Goal: Information Seeking & Learning: Learn about a topic

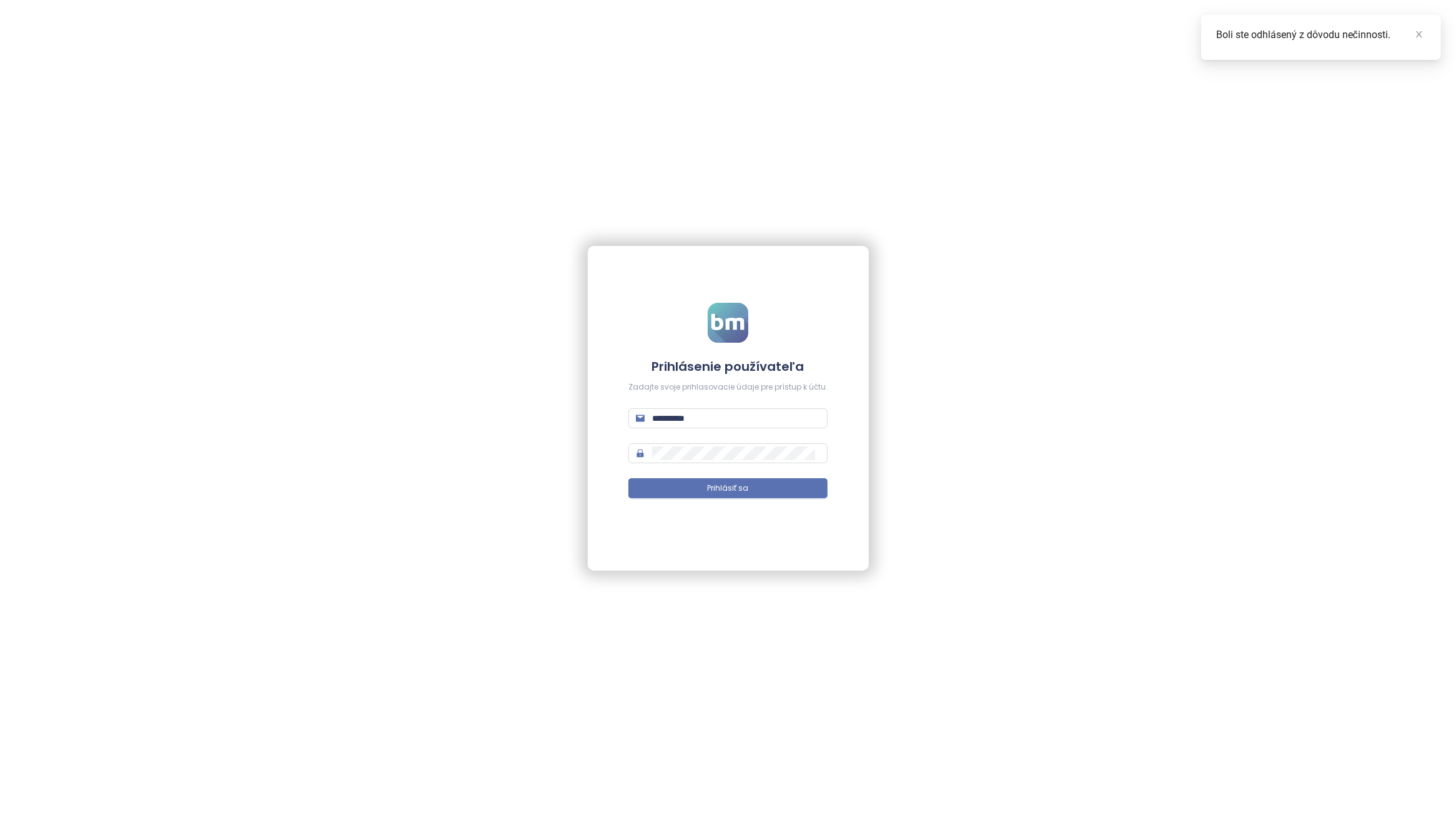
click at [770, 500] on form "**********" at bounding box center [728, 408] width 199 height 210
click at [774, 495] on button "Prihlásiť sa" at bounding box center [728, 489] width 199 height 20
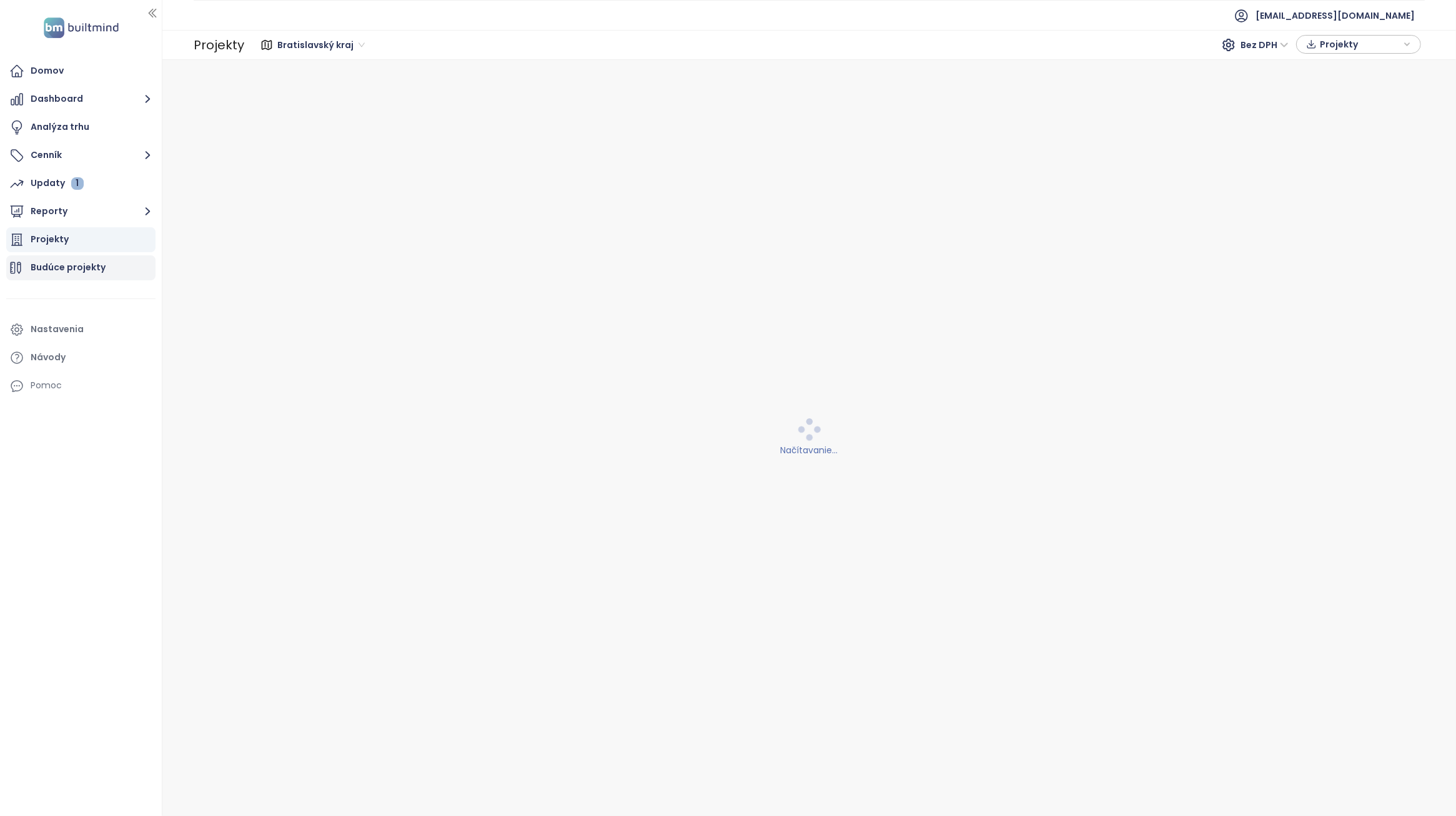
click at [78, 260] on div "Budúce projekty" at bounding box center [67, 267] width 75 height 16
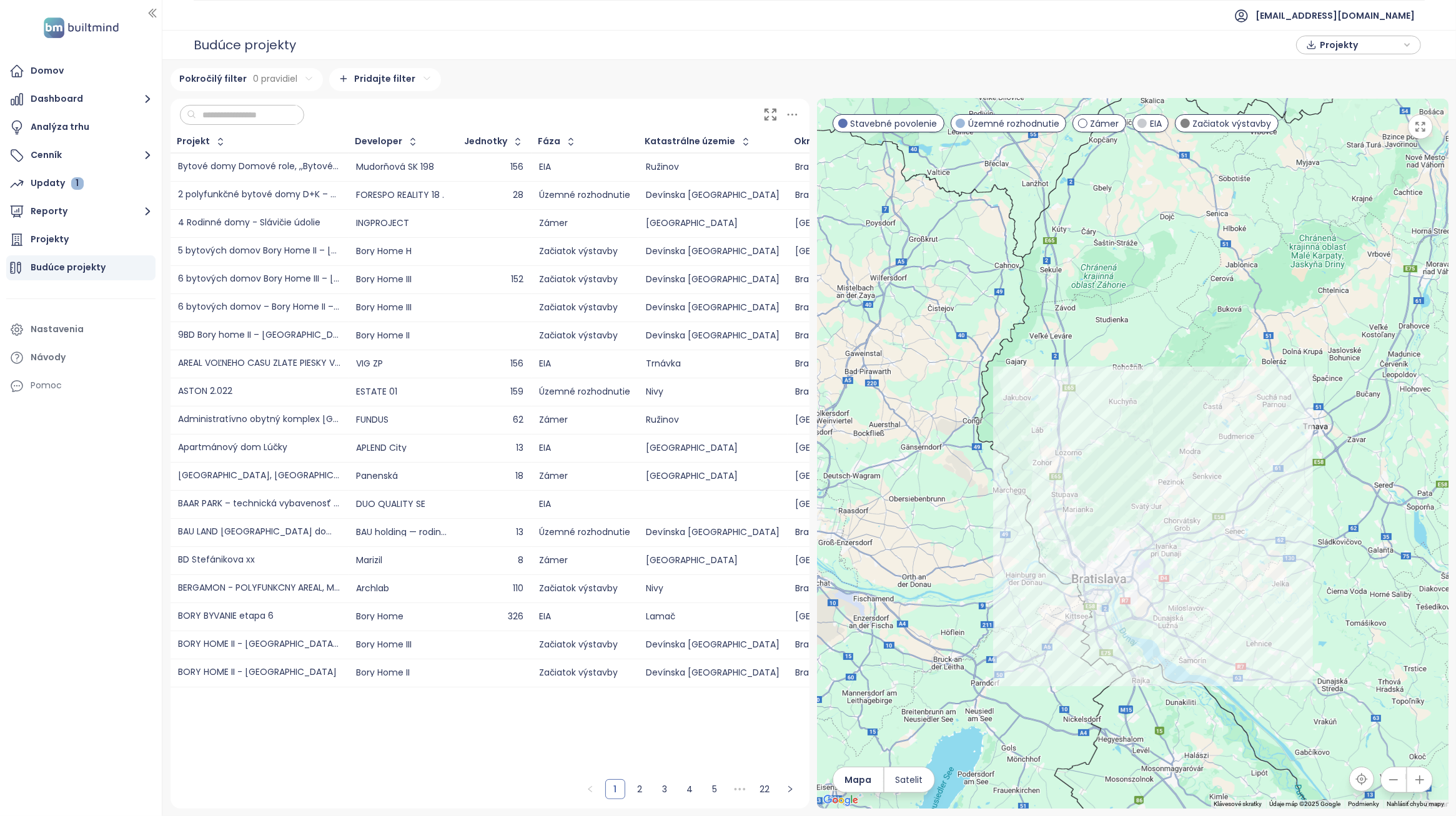
click at [387, 71] on html "Domov Dashboard Analýza trhu Cenník Updaty 1 Reporty Projekty Budúce projekty N…" at bounding box center [728, 408] width 1456 height 816
click at [372, 124] on span "Developer" at bounding box center [382, 123] width 129 height 18
click at [376, 106] on html "Domov Dashboard Analýza trhu Cenník Updaty 1 Reporty Projekty Budúce projekty N…" at bounding box center [728, 408] width 1456 height 816
click at [370, 138] on span "je" at bounding box center [372, 136] width 75 height 18
click at [360, 129] on div "vyberte hodnotu" at bounding box center [361, 134] width 100 height 20
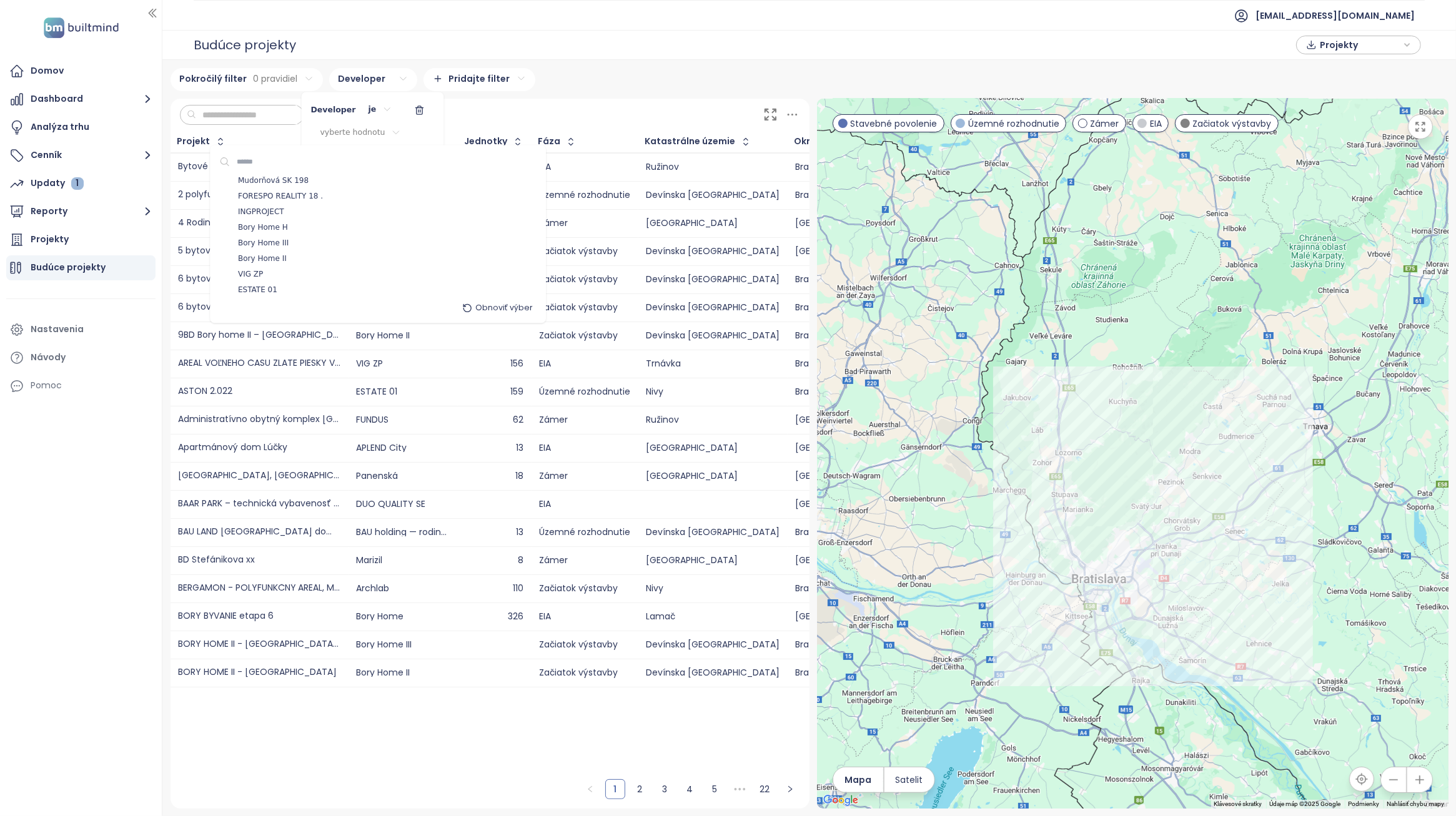
click at [276, 158] on input at bounding box center [273, 161] width 85 height 18
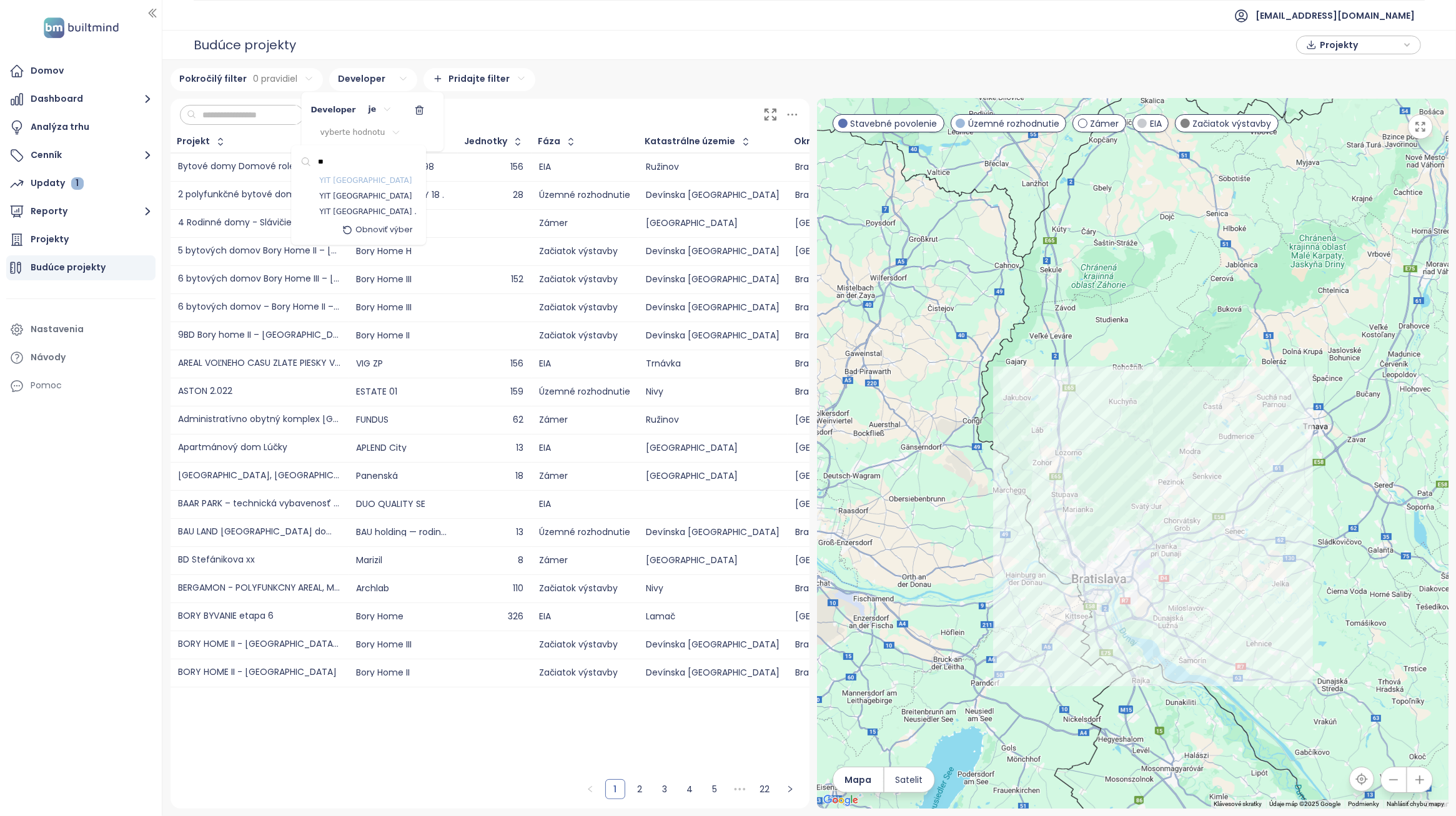
type input "**"
click at [357, 179] on span "YIT [GEOGRAPHIC_DATA]" at bounding box center [365, 182] width 92 height 13
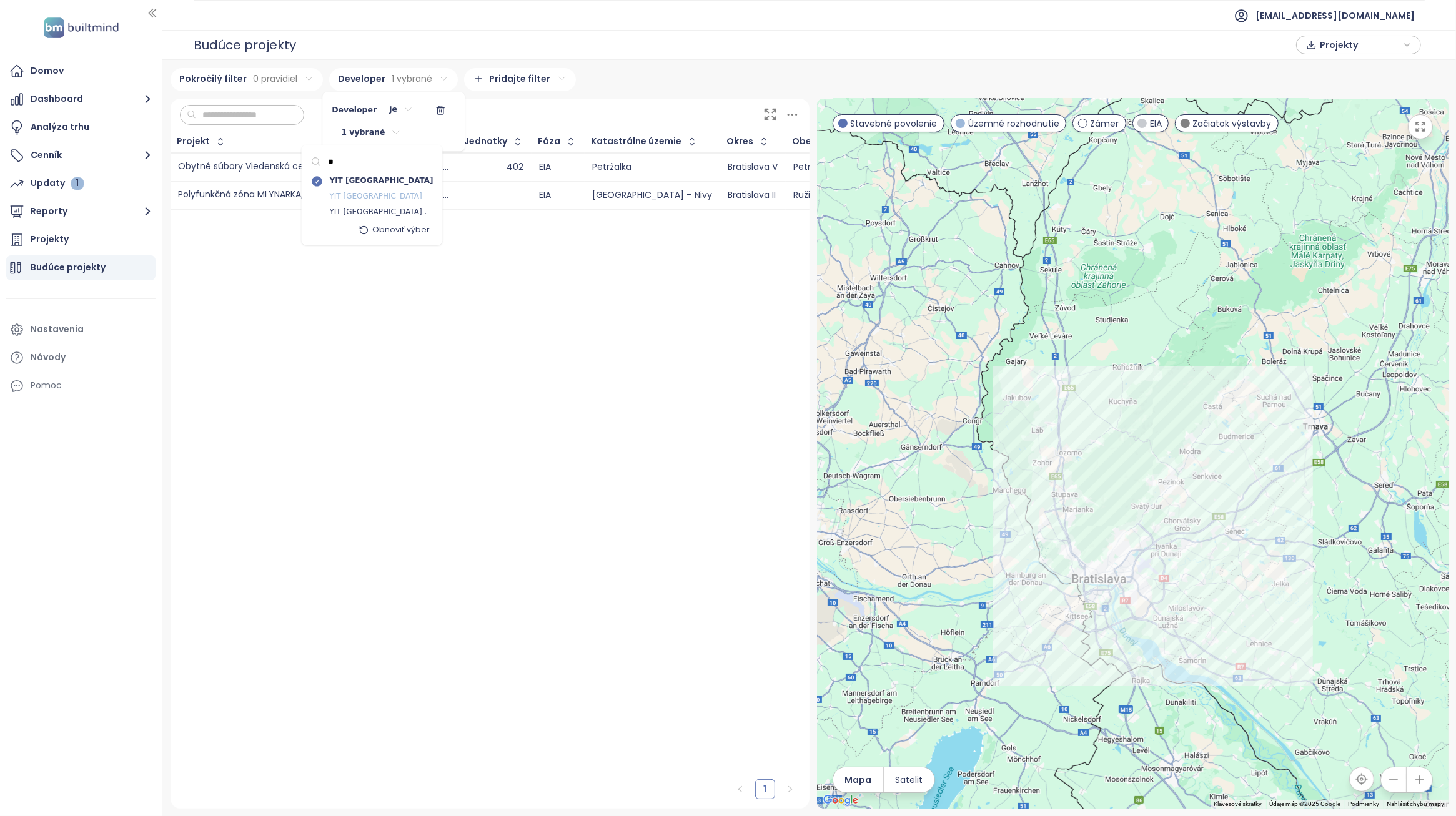
click at [361, 193] on span "YIT [GEOGRAPHIC_DATA]" at bounding box center [376, 197] width 92 height 13
click at [355, 207] on span "YIT [GEOGRAPHIC_DATA] ." at bounding box center [379, 213] width 98 height 13
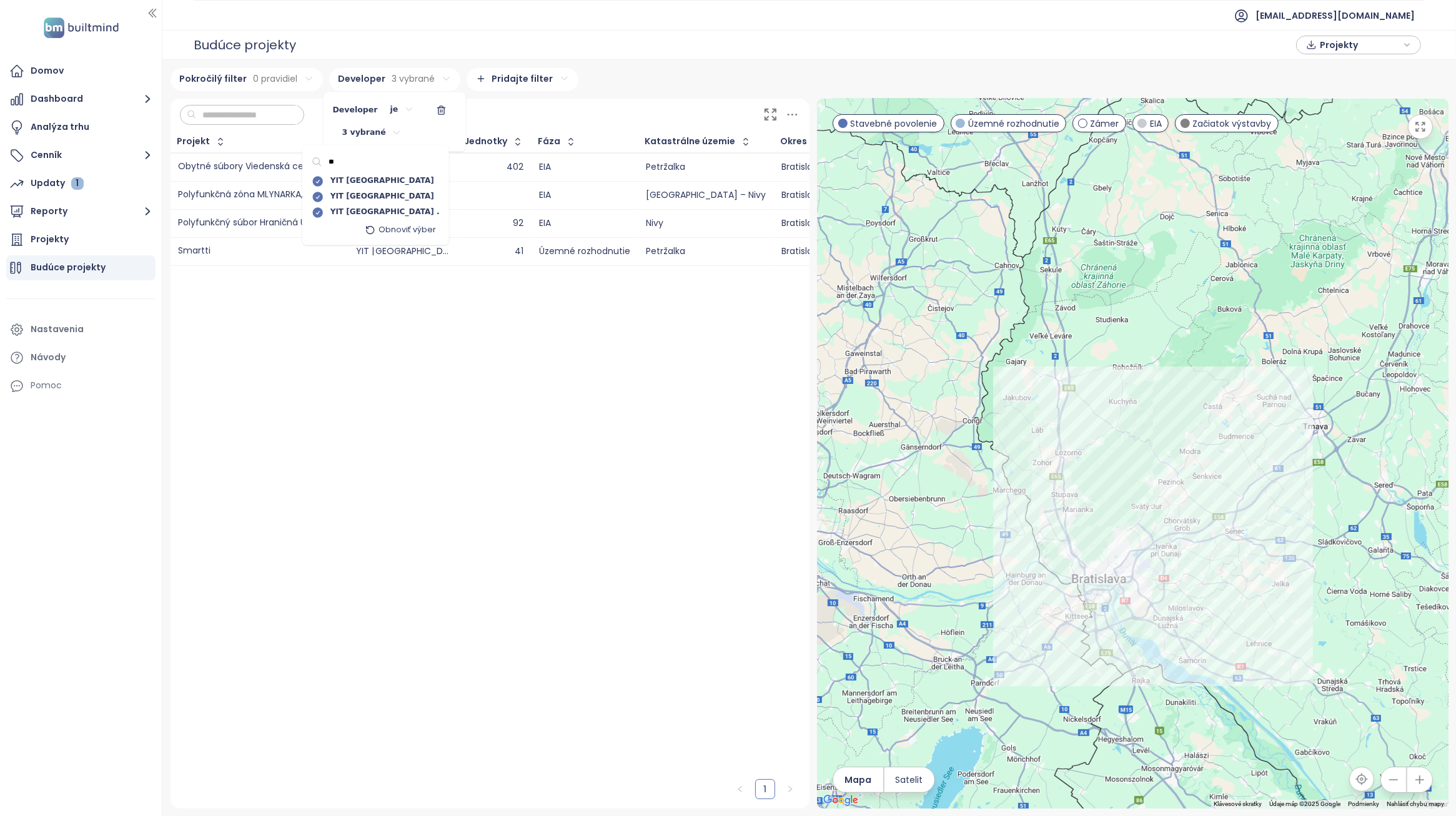
click at [470, 386] on html "Domov Dashboard Analýza trhu Cenník Updaty 1 Reporty Projekty Budúce projekty N…" at bounding box center [728, 408] width 1456 height 816
click at [294, 256] on html "Domov Dashboard Analýza trhu Cenník Updaty 1 Reporty Projekty Budúce projekty N…" at bounding box center [728, 408] width 1456 height 816
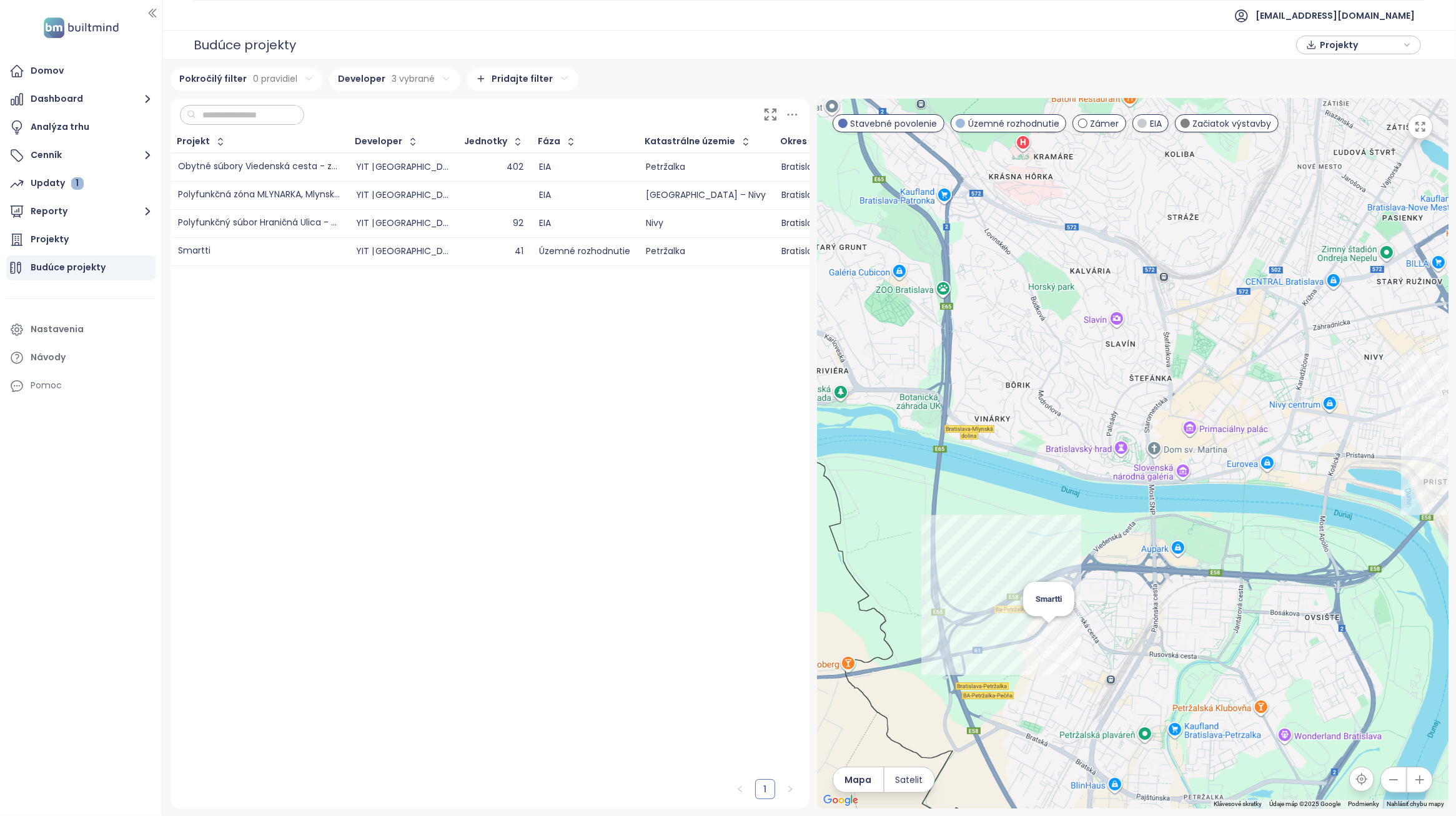
click at [1053, 639] on div "Smartti" at bounding box center [1132, 454] width 632 height 710
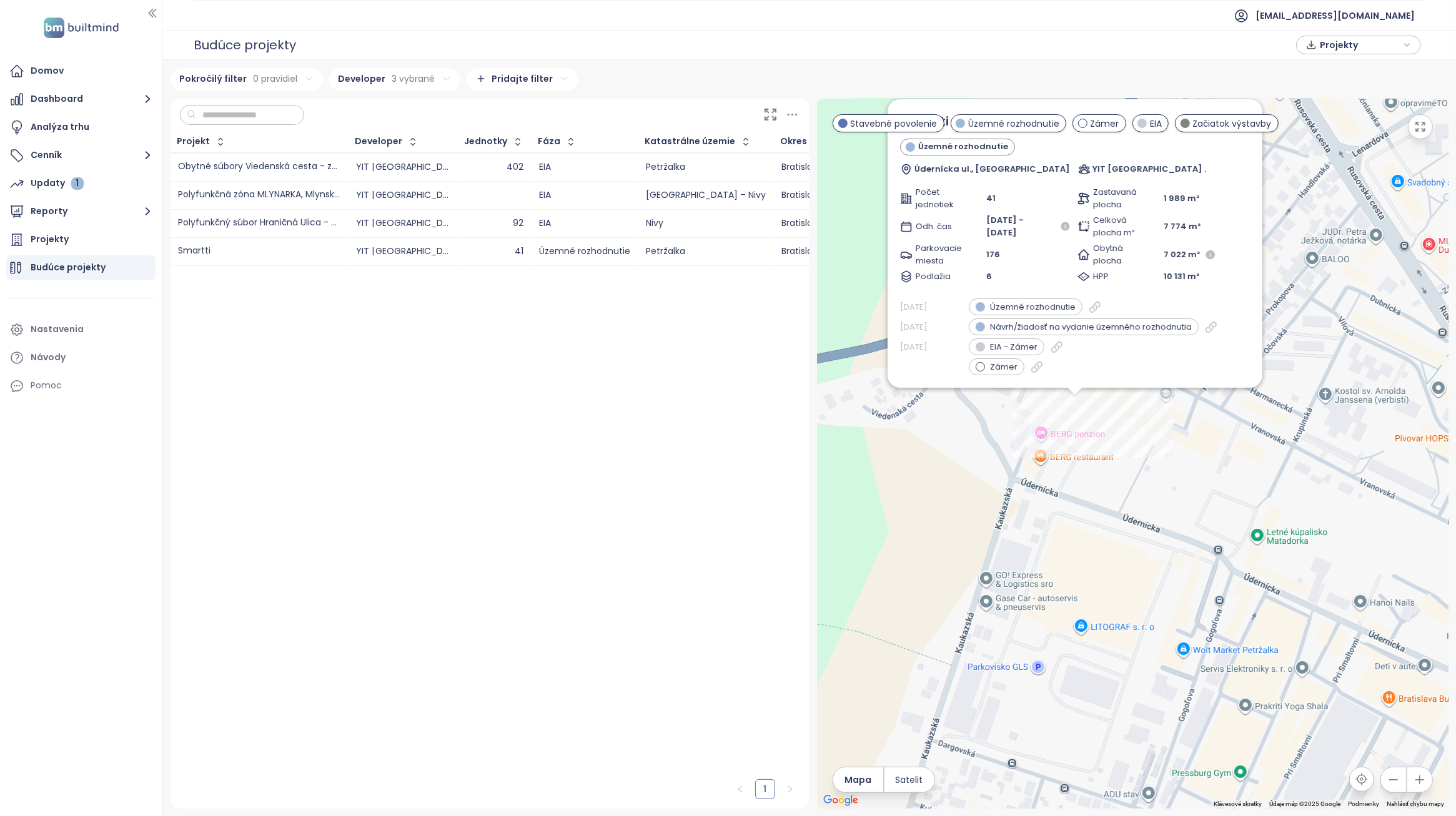
drag, startPoint x: 1087, startPoint y: 426, endPoint x: 1101, endPoint y: 495, distance: 70.4
click at [1101, 495] on div "Smartti Územné rozhodnutie Údernícka ul., [GEOGRAPHIC_DATA] YIT [GEOGRAPHIC_DAT…" at bounding box center [1132, 454] width 632 height 710
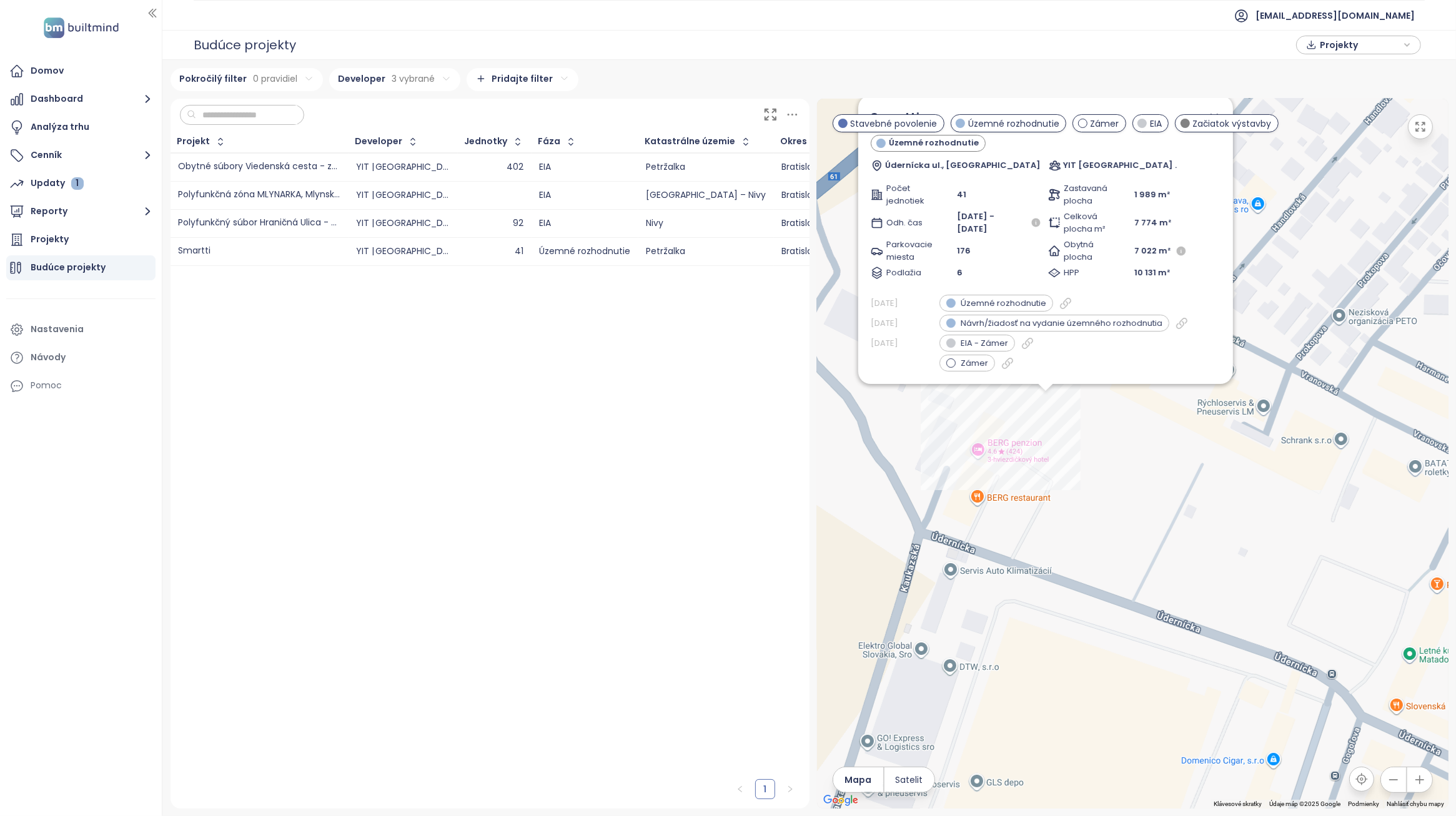
drag, startPoint x: 1143, startPoint y: 506, endPoint x: 1078, endPoint y: 540, distance: 73.4
click at [1080, 540] on div "Smartti Územné rozhodnutie Údernícka ul., [GEOGRAPHIC_DATA] YIT [GEOGRAPHIC_DAT…" at bounding box center [1132, 454] width 632 height 710
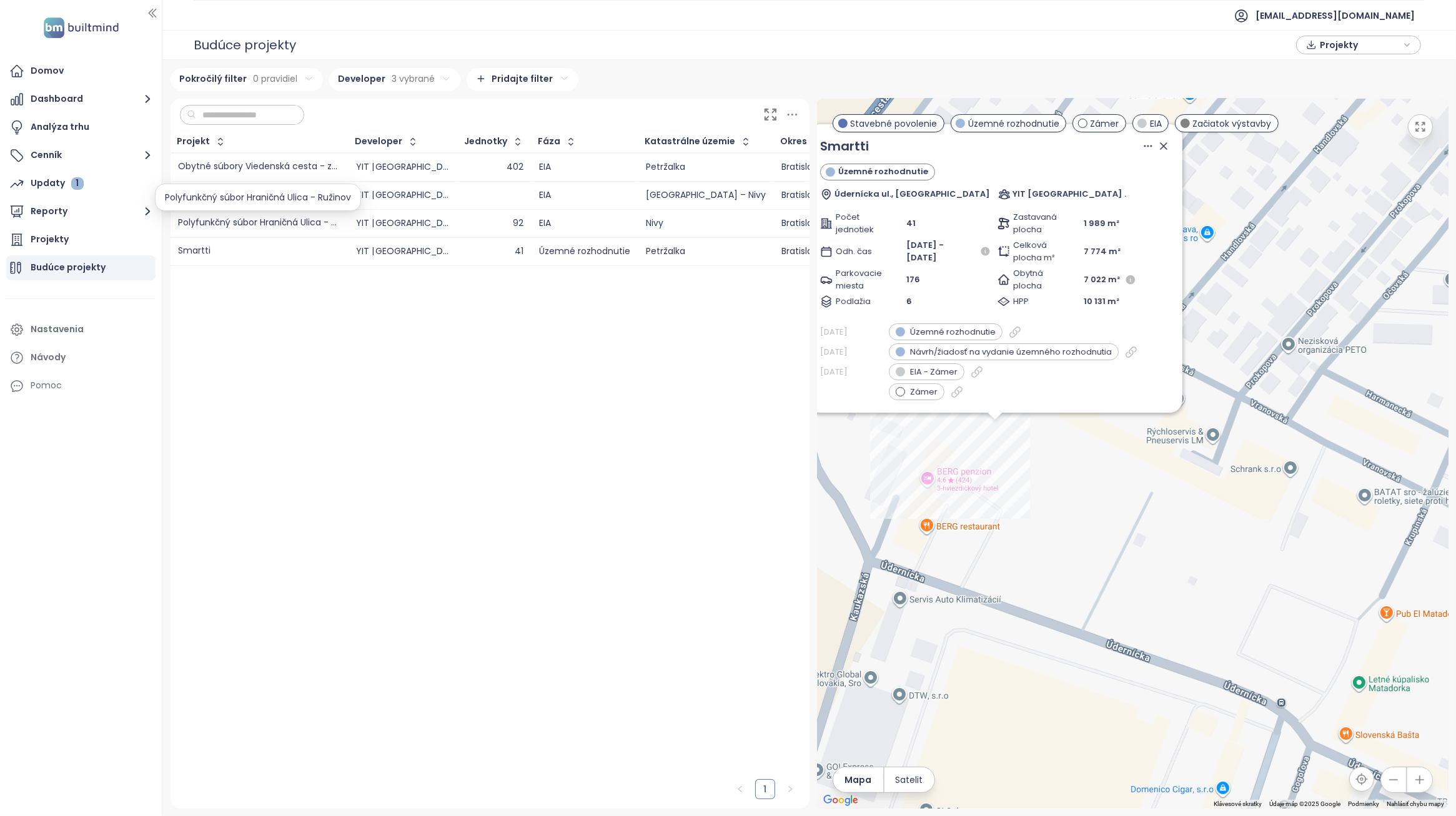
click at [299, 226] on div "Polyfunkčný súbor Hraničná Ulica - Ružinov" at bounding box center [259, 223] width 162 height 9
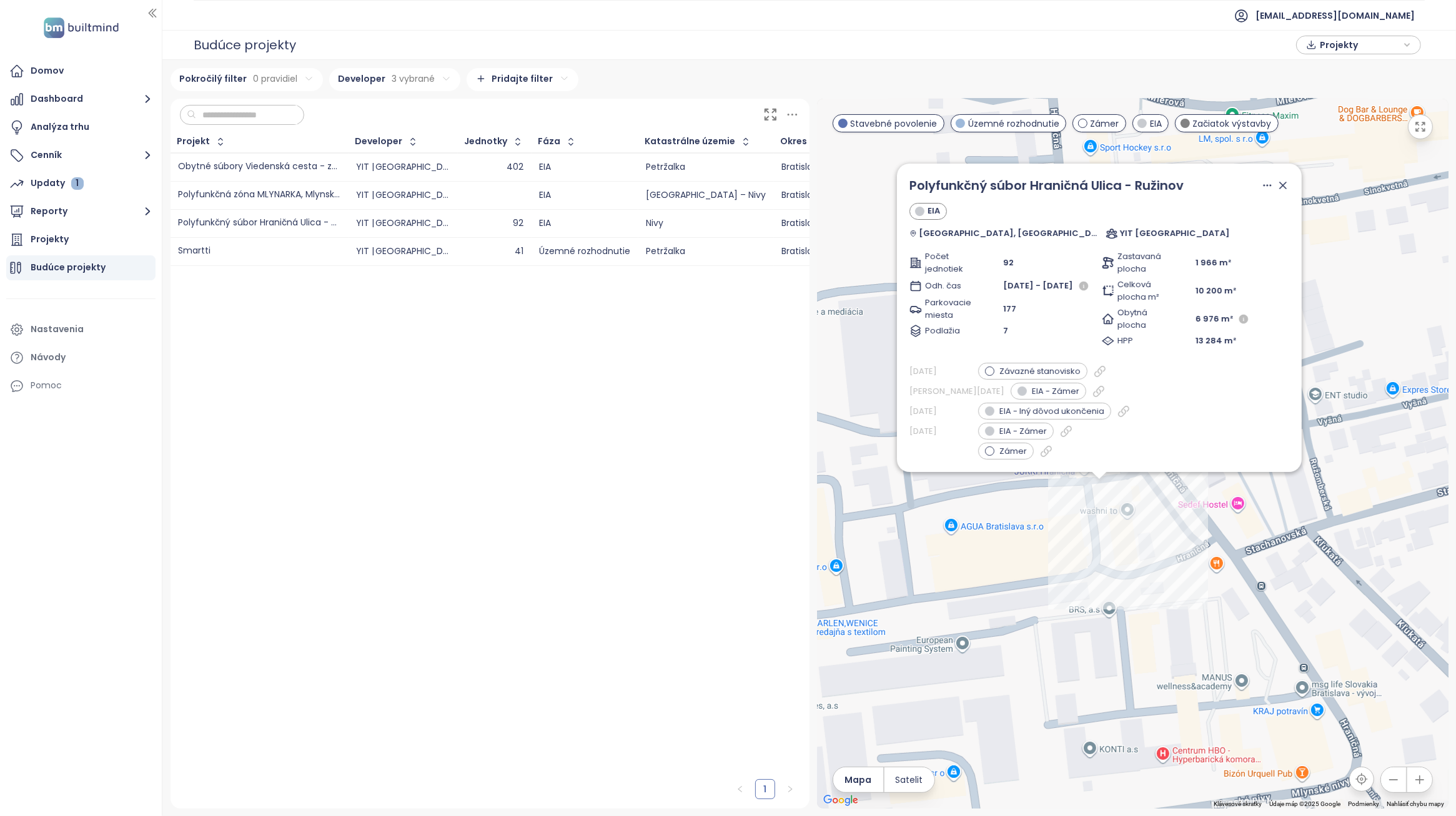
drag, startPoint x: 1143, startPoint y: 541, endPoint x: 1124, endPoint y: 568, distance: 33.0
click at [1124, 568] on div "Polyfunkčný súbor Hraničná Ulica - Ružinov EIA [GEOGRAPHIC_DATA], [GEOGRAPHIC_D…" at bounding box center [1132, 454] width 632 height 710
click at [353, 189] on td "YIT [GEOGRAPHIC_DATA]" at bounding box center [403, 195] width 110 height 28
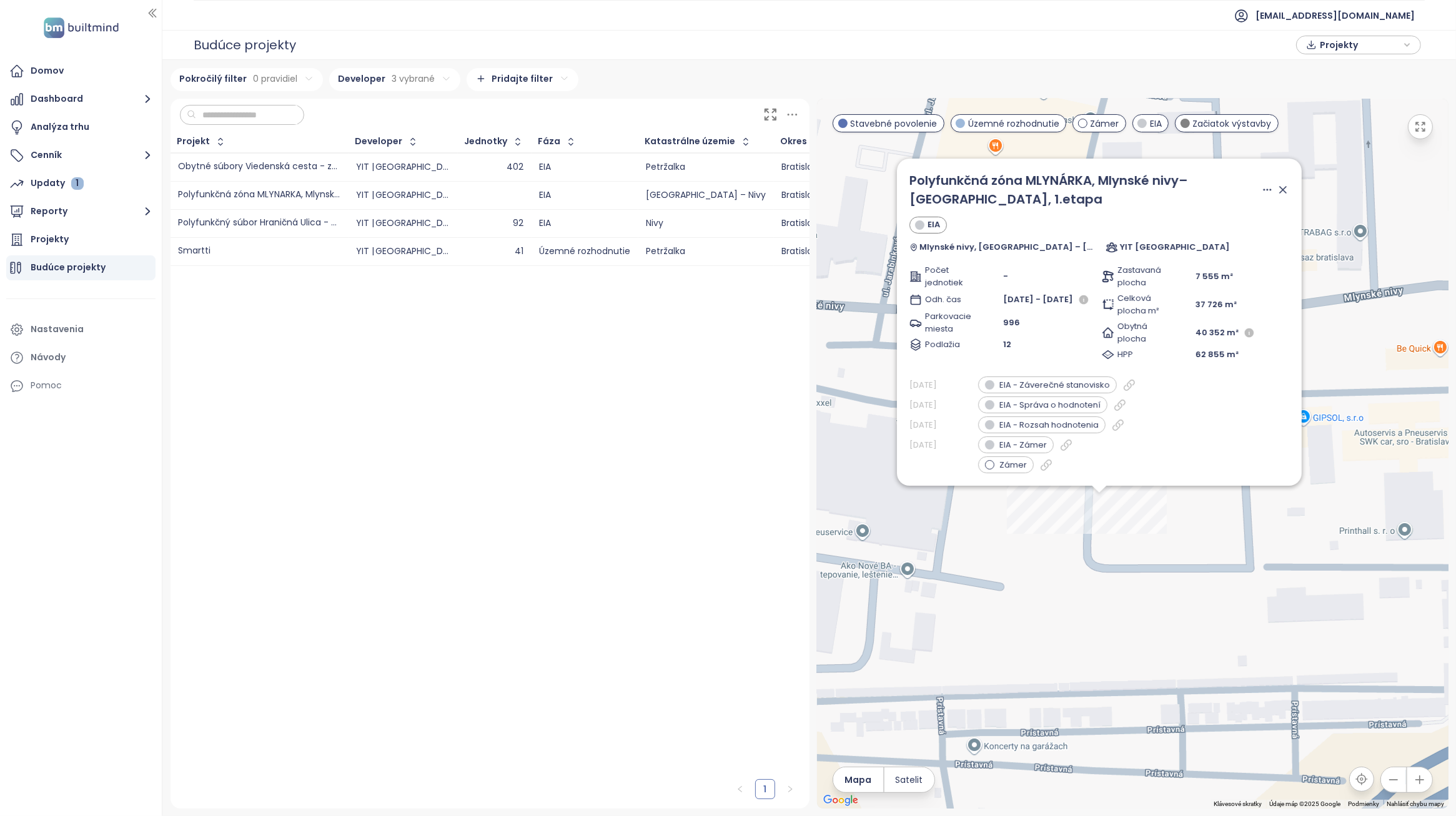
drag, startPoint x: 1166, startPoint y: 536, endPoint x: 1145, endPoint y: 581, distance: 49.7
click at [1145, 581] on div "Polyfunkčná zóna MLYNÁRKA, Mlynské nivy–[GEOGRAPHIC_DATA], 1.etapa EIA Mlynské …" at bounding box center [1132, 454] width 632 height 710
click at [1282, 183] on icon at bounding box center [1284, 190] width 13 height 13
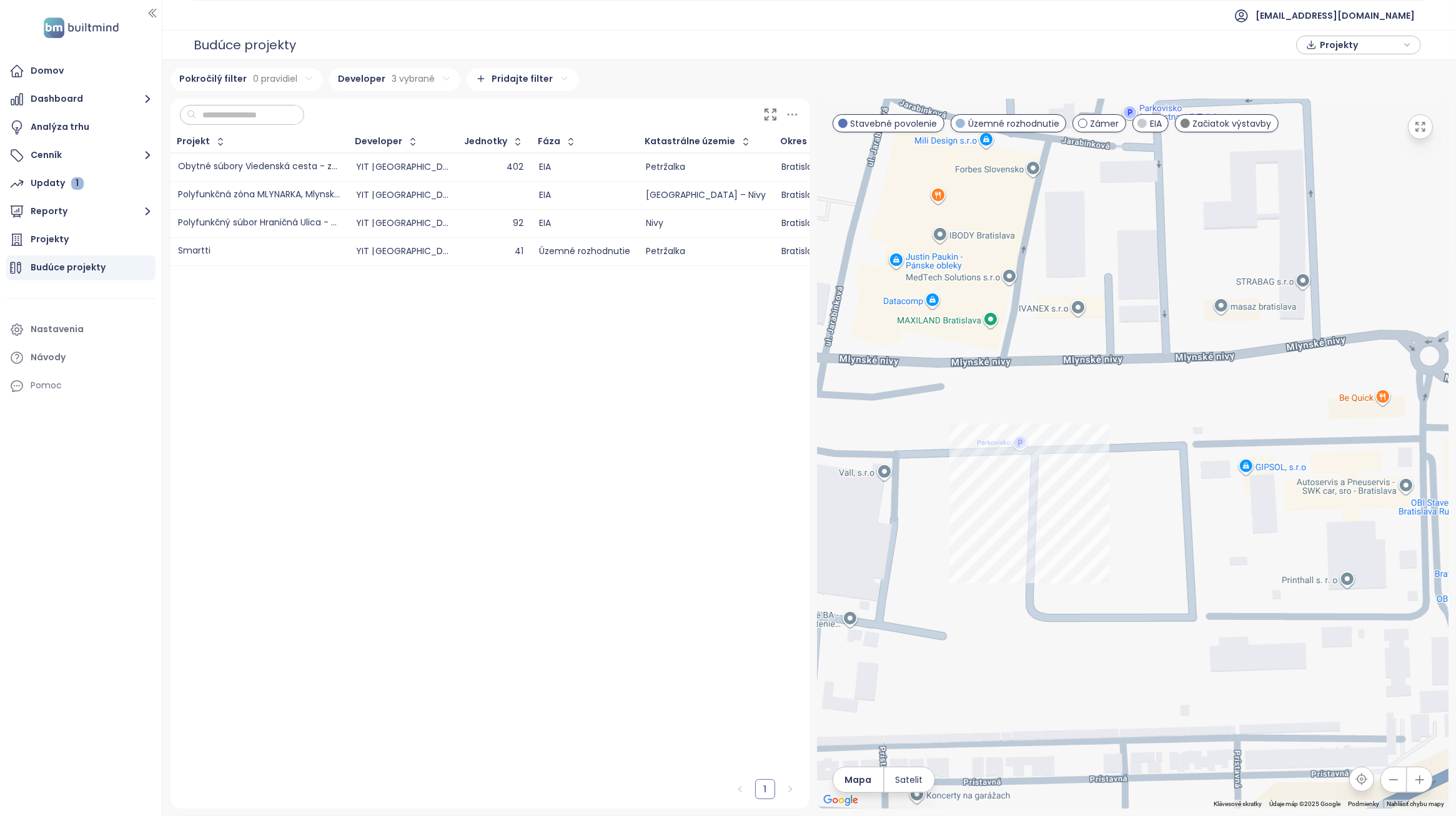
drag, startPoint x: 1163, startPoint y: 428, endPoint x: 1106, endPoint y: 472, distance: 72.0
click at [1106, 472] on div at bounding box center [1132, 454] width 632 height 710
click at [326, 163] on div "Obytné súbory Viedenská cesta - západ (1)" at bounding box center [259, 167] width 162 height 9
